Goal: Information Seeking & Learning: Compare options

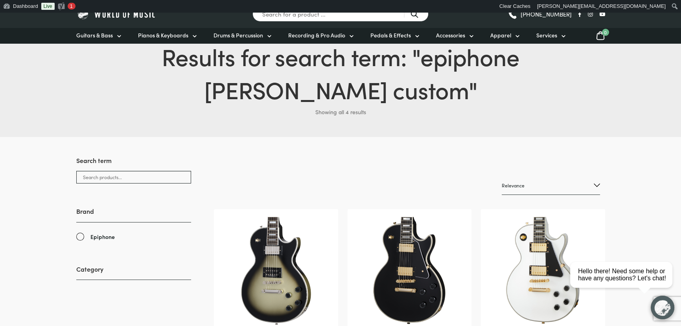
scroll to position [107, 0]
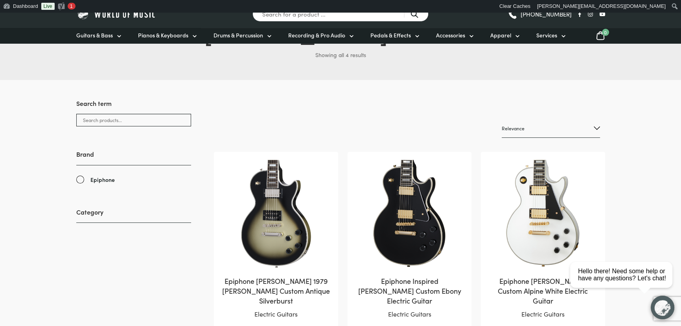
click at [300, 199] on img at bounding box center [276, 214] width 108 height 108
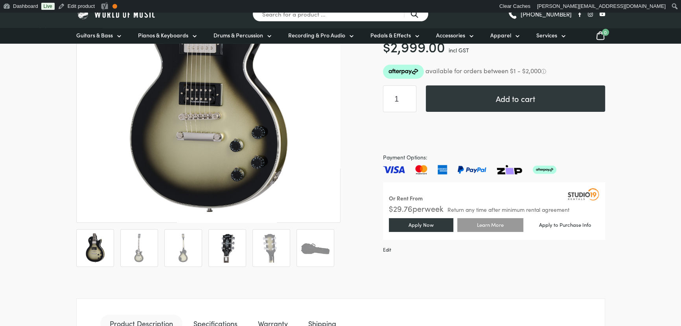
click at [229, 246] on img at bounding box center [227, 247] width 29 height 29
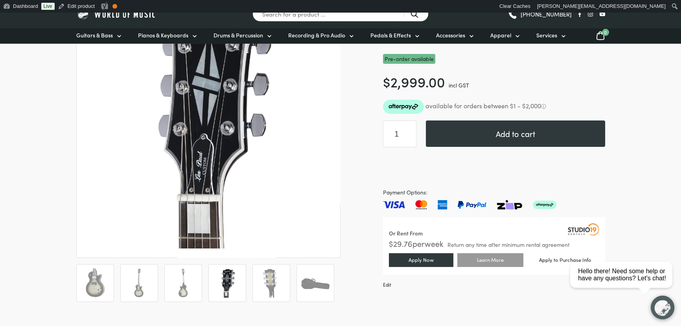
scroll to position [143, 0]
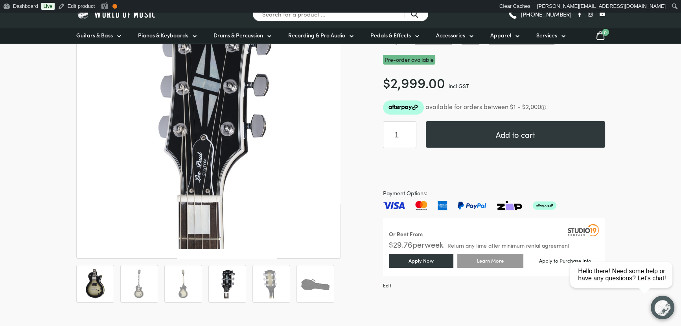
click at [92, 287] on img at bounding box center [95, 283] width 29 height 29
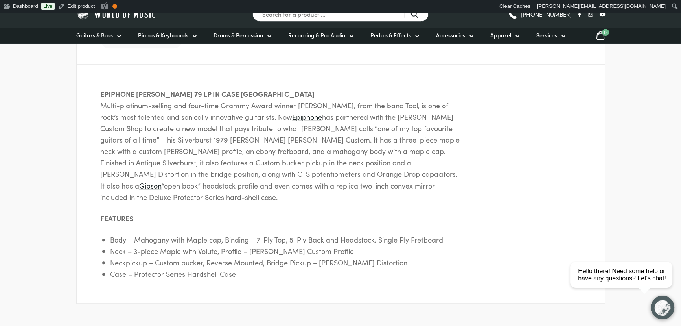
scroll to position [464, 0]
click at [343, 186] on p "EPIPHONE ADAM JONES 79 LP IN CASE SILVERBURST Multi-platinum-selling and four-t…" at bounding box center [281, 143] width 362 height 114
click at [381, 190] on div "EPIPHONE ADAM JONES 79 LP IN CASE SILVERBURST Multi-platinum-selling and four-t…" at bounding box center [340, 182] width 529 height 239
click at [120, 18] on img at bounding box center [116, 14] width 81 height 12
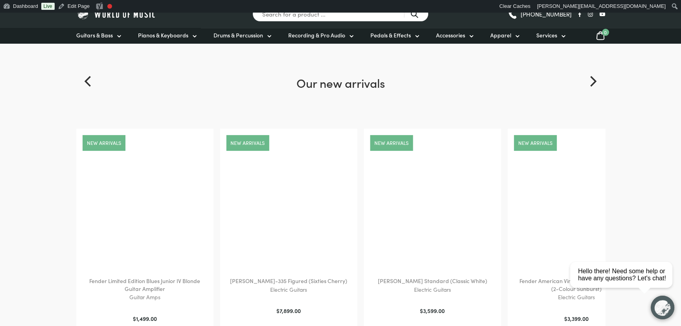
scroll to position [393, 0]
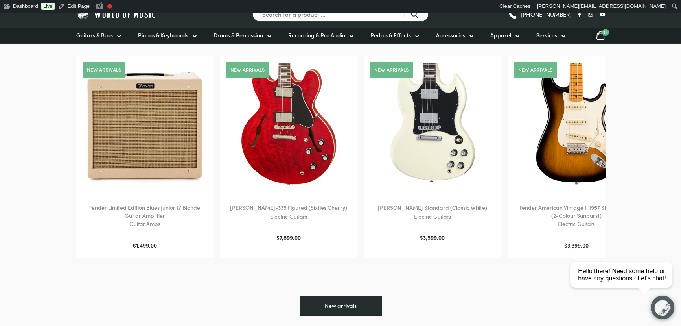
click at [297, 161] on img at bounding box center [289, 124] width 122 height 122
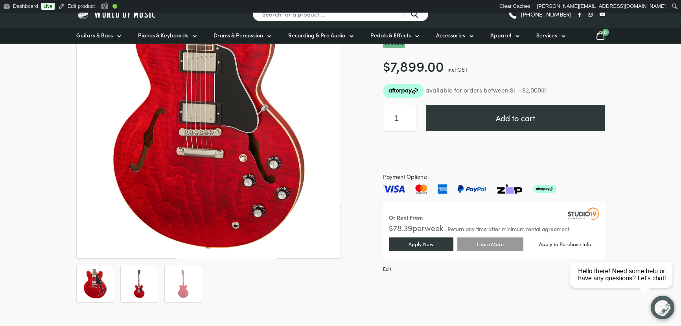
click at [138, 278] on img at bounding box center [139, 283] width 29 height 29
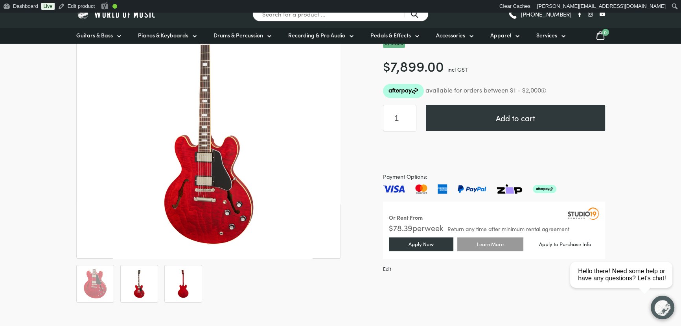
click at [180, 284] on img at bounding box center [183, 283] width 29 height 29
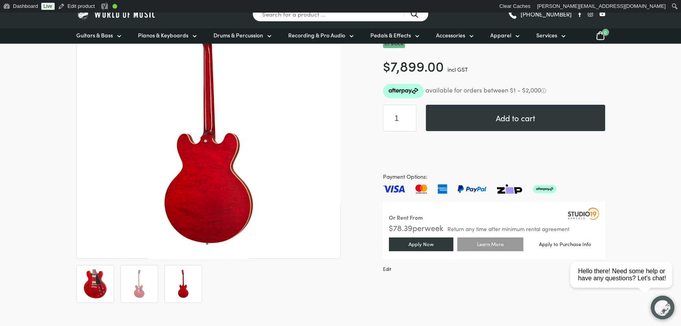
click at [105, 284] on img at bounding box center [95, 283] width 29 height 29
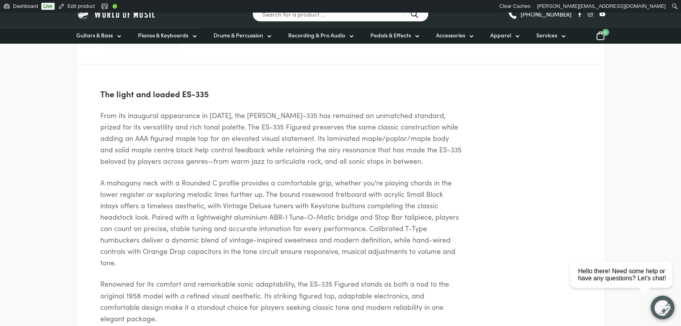
scroll to position [464, 0]
click at [410, 188] on p "A mahogany neck with a Rounded C profile provides a comfortable grip, whether y…" at bounding box center [281, 221] width 362 height 92
click at [118, 17] on img at bounding box center [116, 14] width 81 height 12
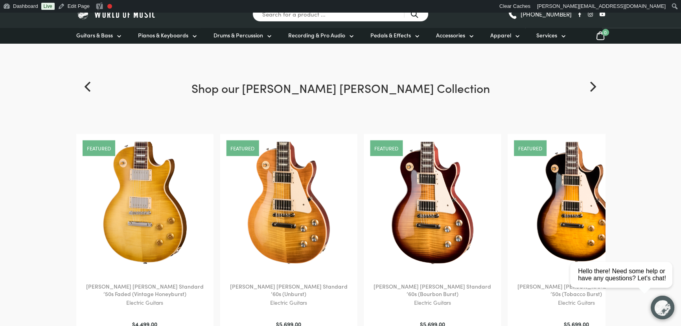
scroll to position [965, 0]
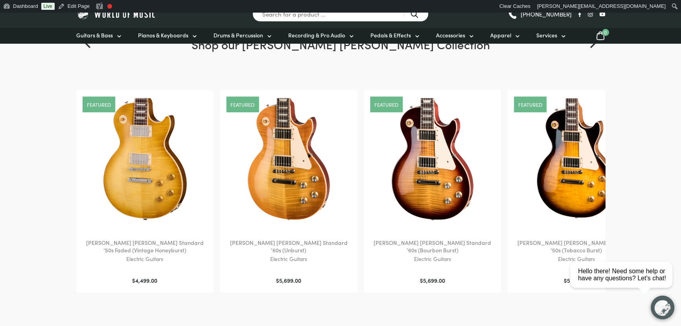
click at [309, 214] on img at bounding box center [289, 159] width 122 height 122
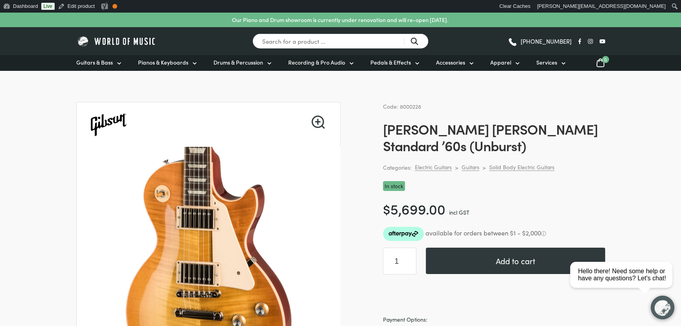
click at [113, 37] on img at bounding box center [116, 41] width 81 height 12
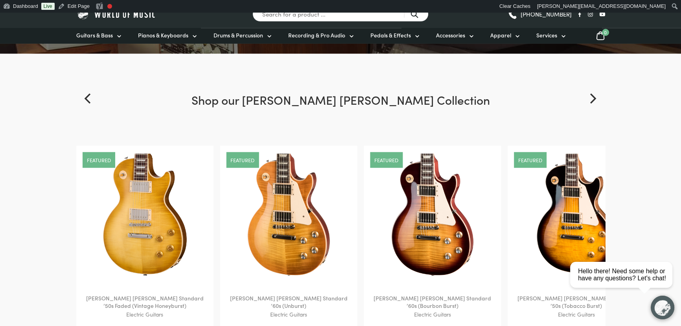
scroll to position [929, 0]
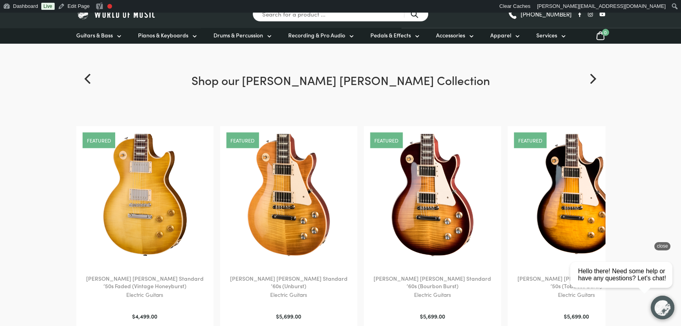
click at [661, 247] on div "close" at bounding box center [662, 246] width 16 height 8
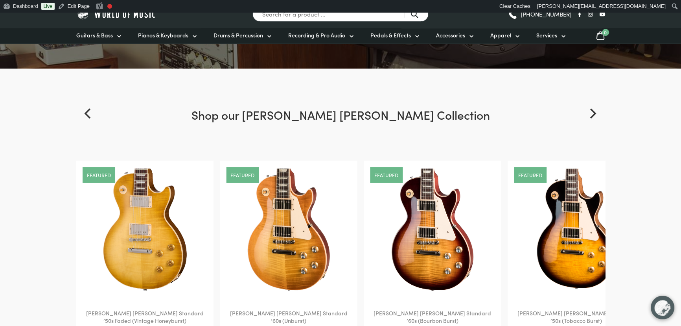
scroll to position [893, 0]
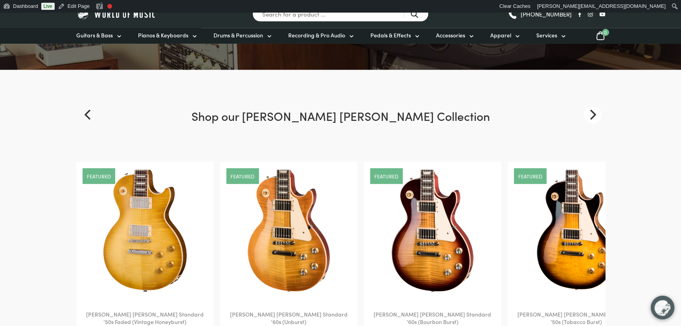
click at [593, 110] on icon "Next" at bounding box center [593, 114] width 6 height 10
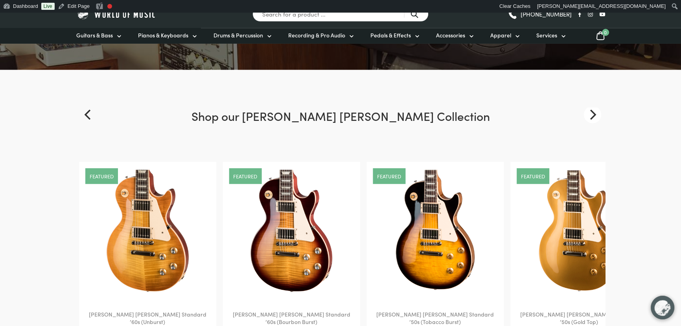
click at [593, 110] on icon "Next" at bounding box center [593, 114] width 6 height 10
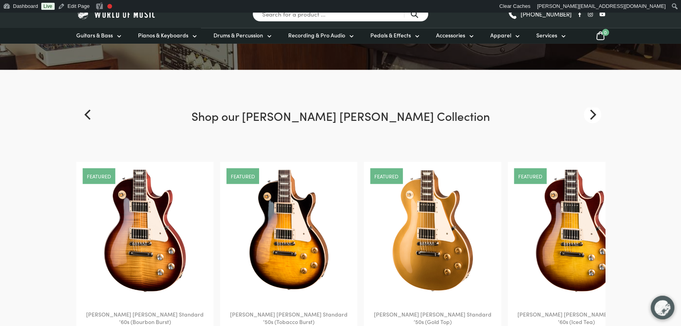
click at [593, 110] on icon "Next" at bounding box center [593, 114] width 6 height 10
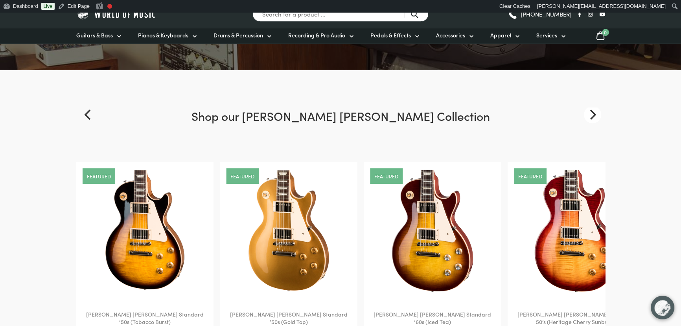
click at [593, 110] on icon "Next" at bounding box center [593, 114] width 6 height 10
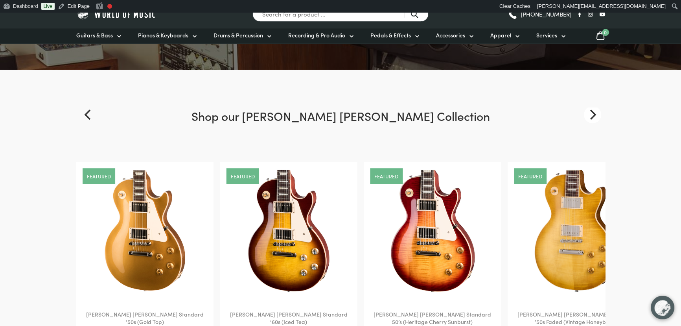
click at [593, 110] on icon "Next" at bounding box center [593, 114] width 6 height 10
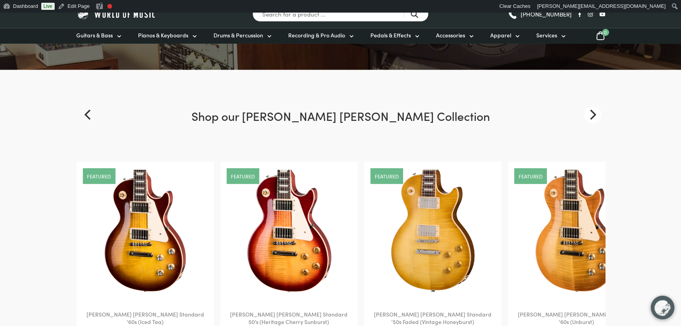
click at [593, 110] on icon "Next" at bounding box center [593, 114] width 6 height 10
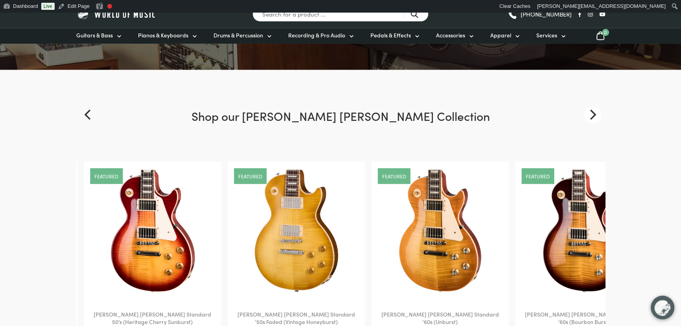
click at [593, 110] on icon "Next" at bounding box center [593, 114] width 6 height 10
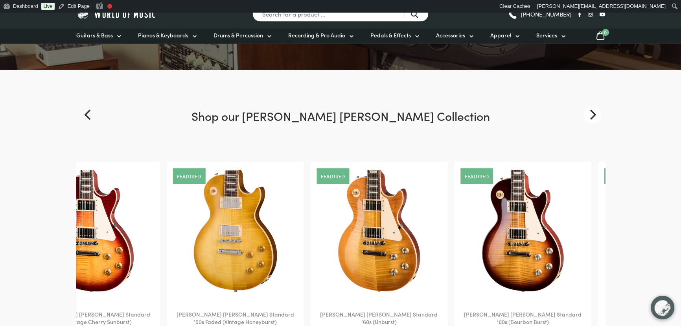
click at [593, 110] on icon "Next" at bounding box center [593, 114] width 6 height 10
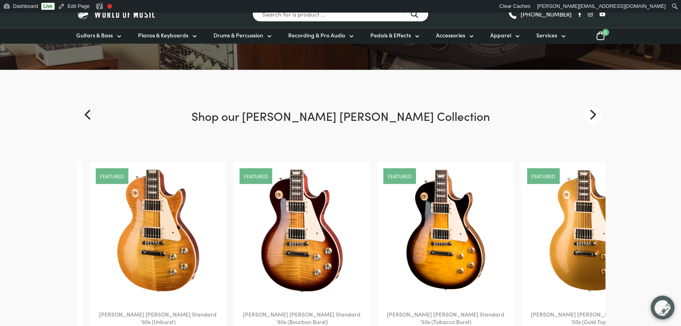
click at [593, 110] on icon "Next" at bounding box center [593, 114] width 6 height 10
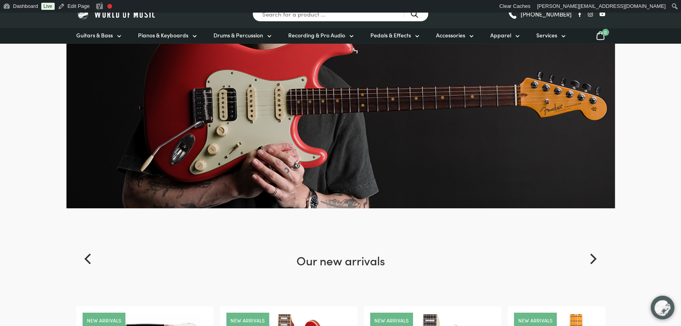
scroll to position [0, 0]
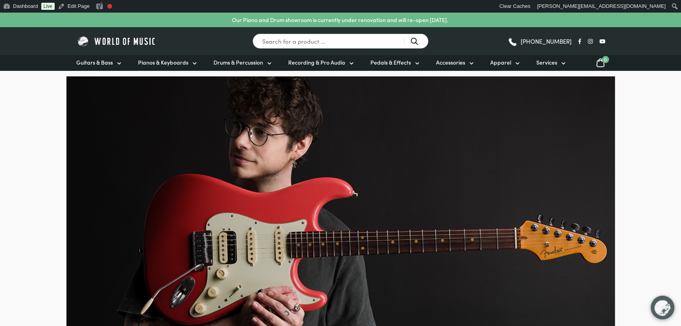
click at [656, 91] on div at bounding box center [340, 235] width 681 height 318
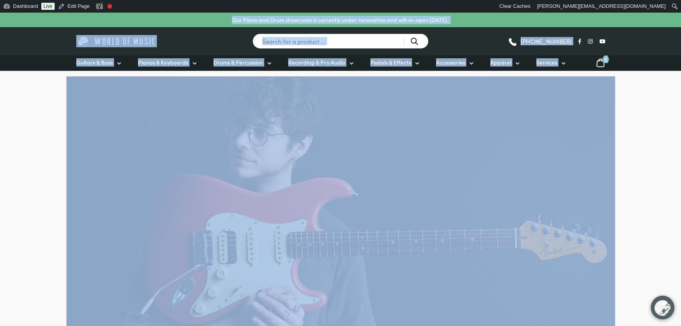
drag, startPoint x: 653, startPoint y: 91, endPoint x: 47, endPoint y: -20, distance: 616.4
click at [51, 101] on div at bounding box center [340, 235] width 681 height 318
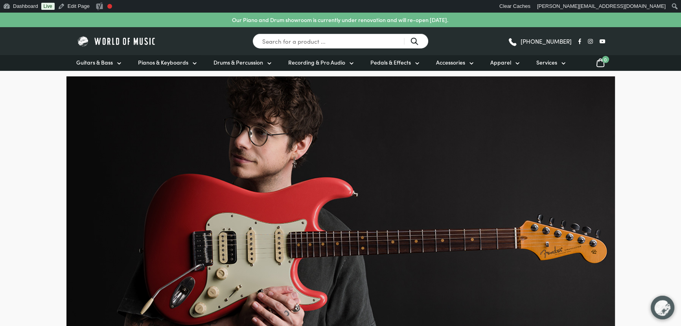
click at [94, 39] on img at bounding box center [116, 41] width 81 height 12
click at [101, 63] on span "Guitars & Bass" at bounding box center [94, 62] width 37 height 8
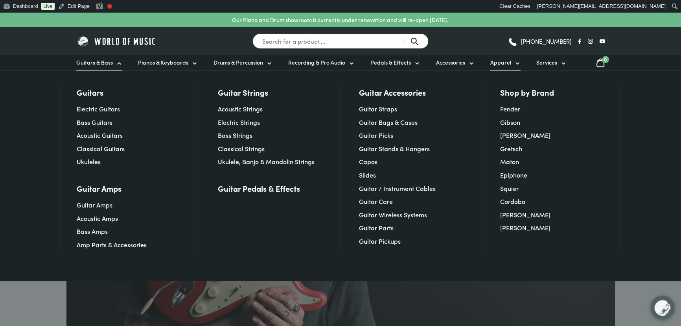
click at [506, 61] on span "Apparel" at bounding box center [500, 62] width 21 height 8
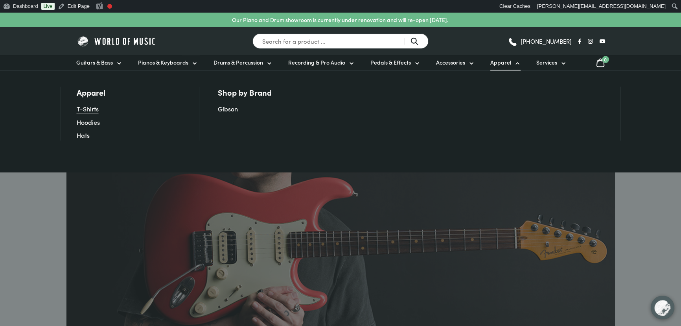
click at [92, 110] on link "T-Shirts" at bounding box center [88, 108] width 22 height 9
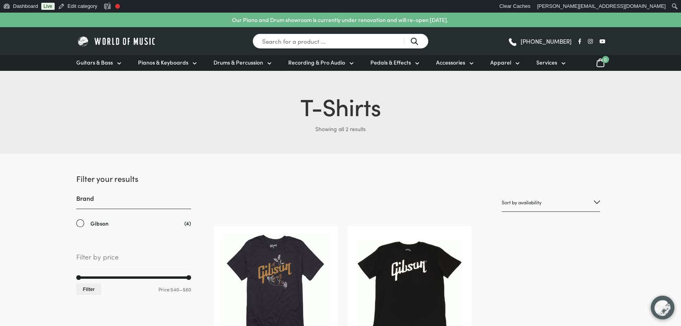
click at [107, 40] on img at bounding box center [116, 41] width 81 height 12
